Goal: Use online tool/utility: Use online tool/utility

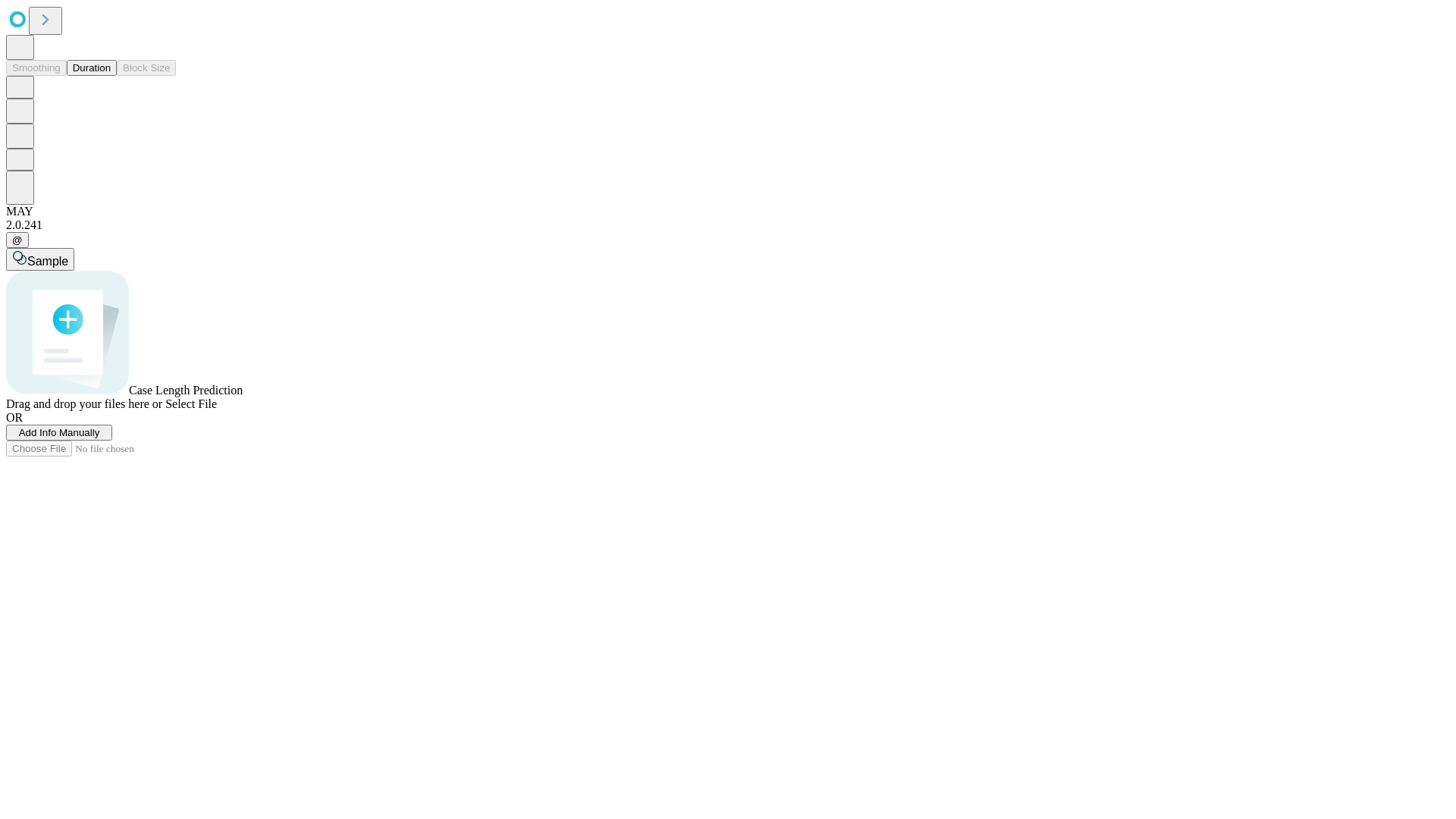
click at [111, 76] on button "Duration" at bounding box center [91, 67] width 50 height 16
click at [217, 410] on span "Select File" at bounding box center [191, 403] width 52 height 13
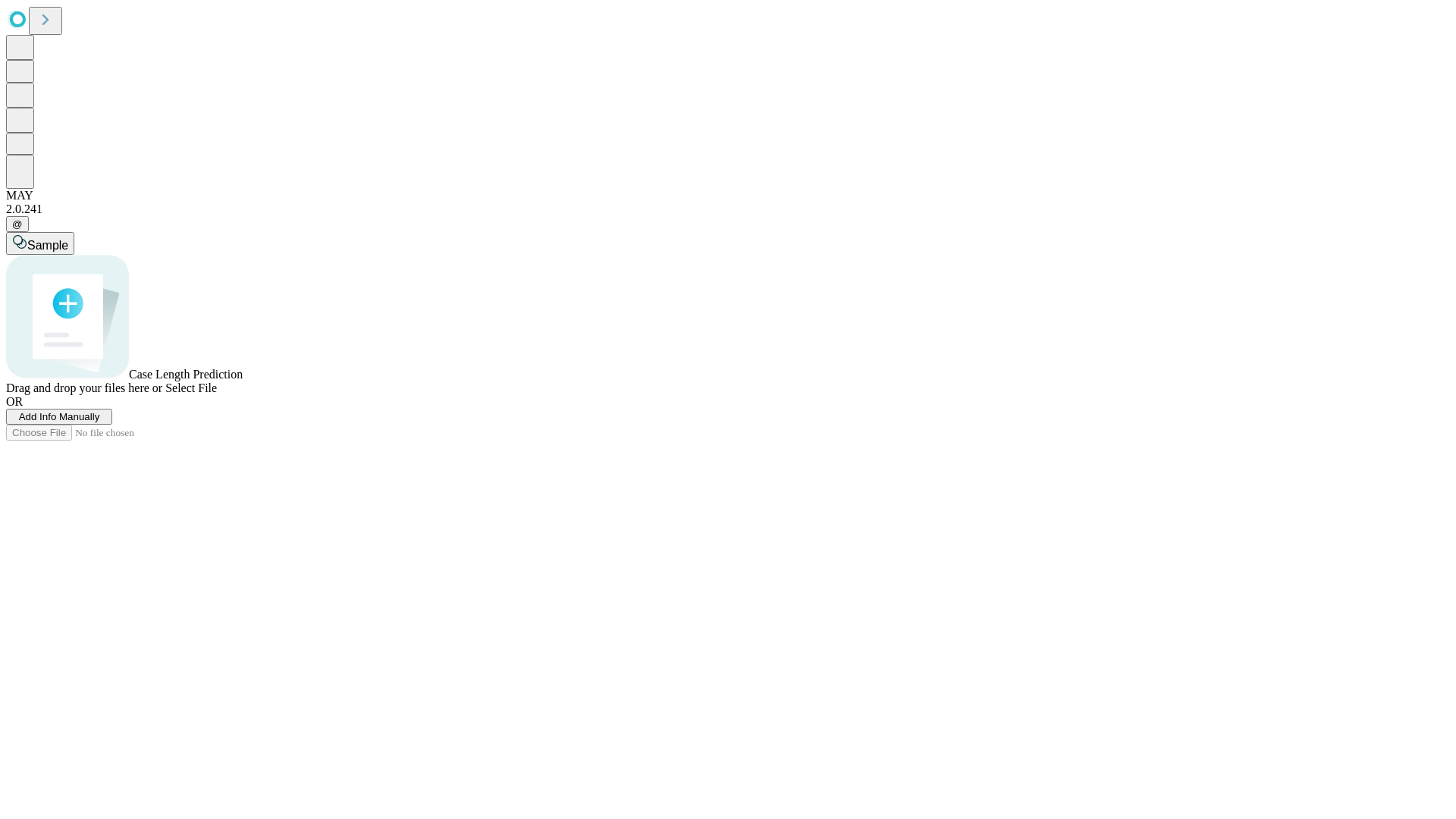
click at [217, 394] on span "Select File" at bounding box center [191, 388] width 52 height 13
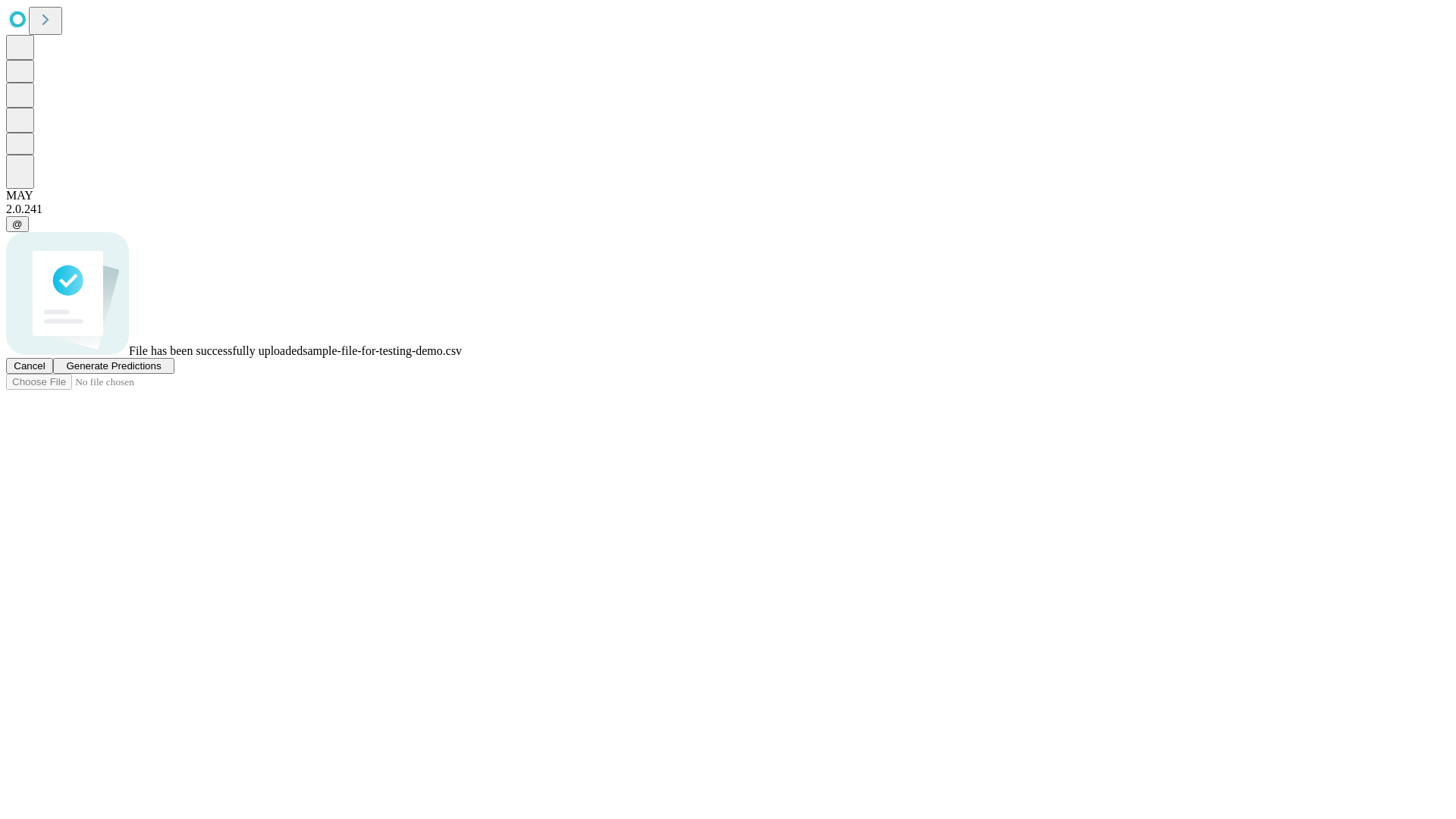
click at [161, 371] on span "Generate Predictions" at bounding box center [113, 366] width 95 height 11
